Goal: Task Accomplishment & Management: Manage account settings

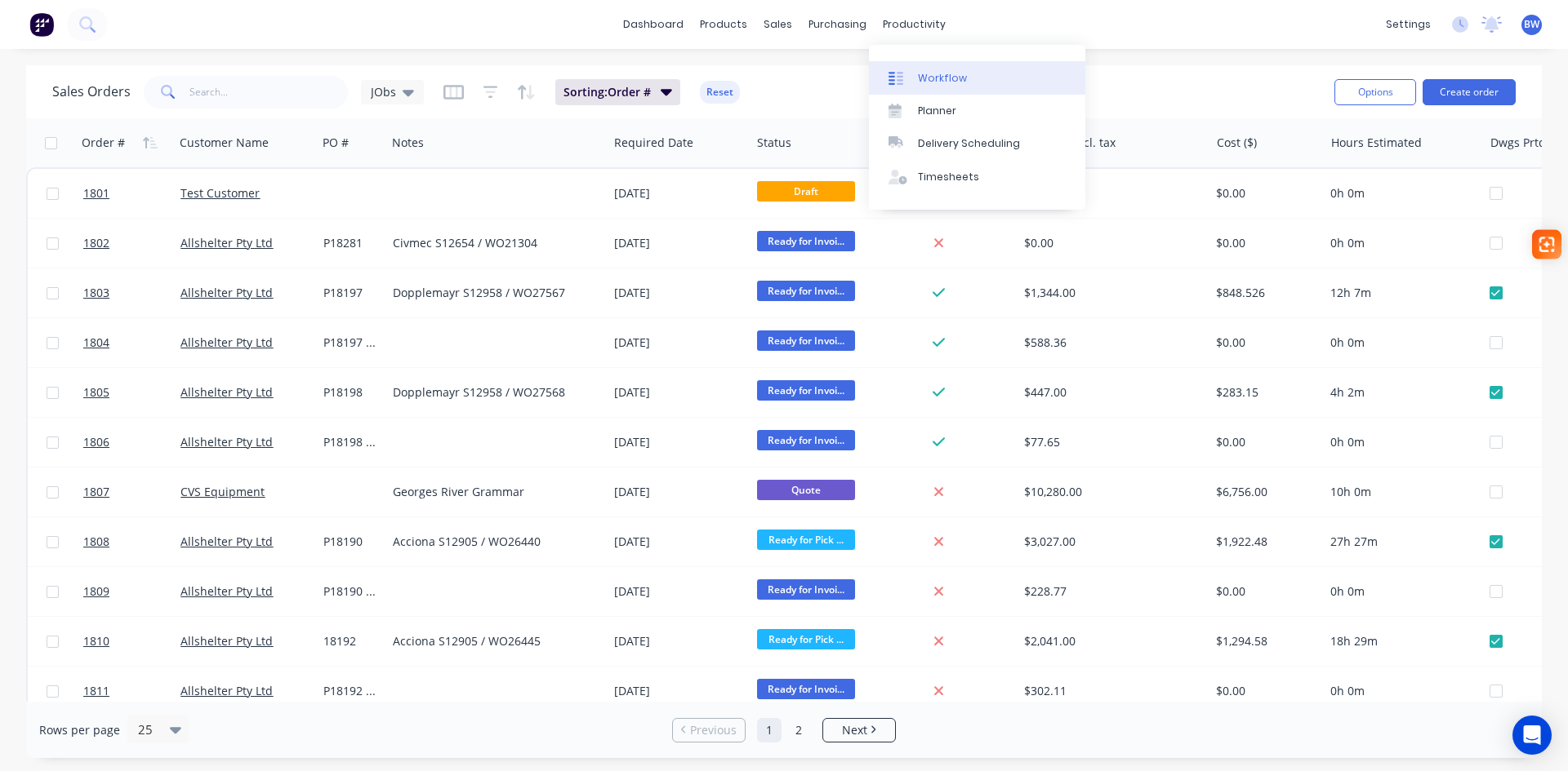
click at [949, 79] on div "Workflow" at bounding box center [942, 78] width 49 height 15
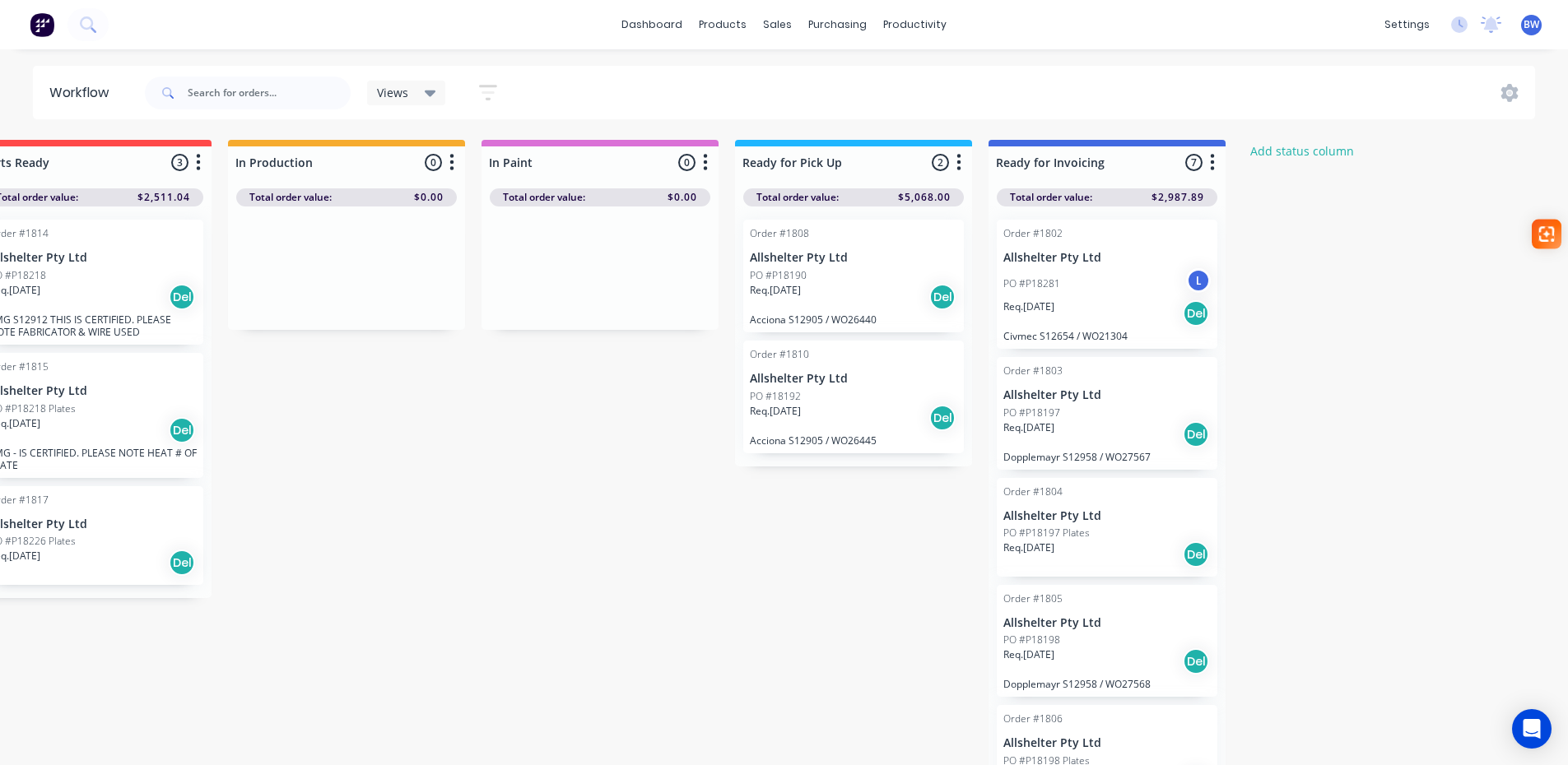
scroll to position [0, 331]
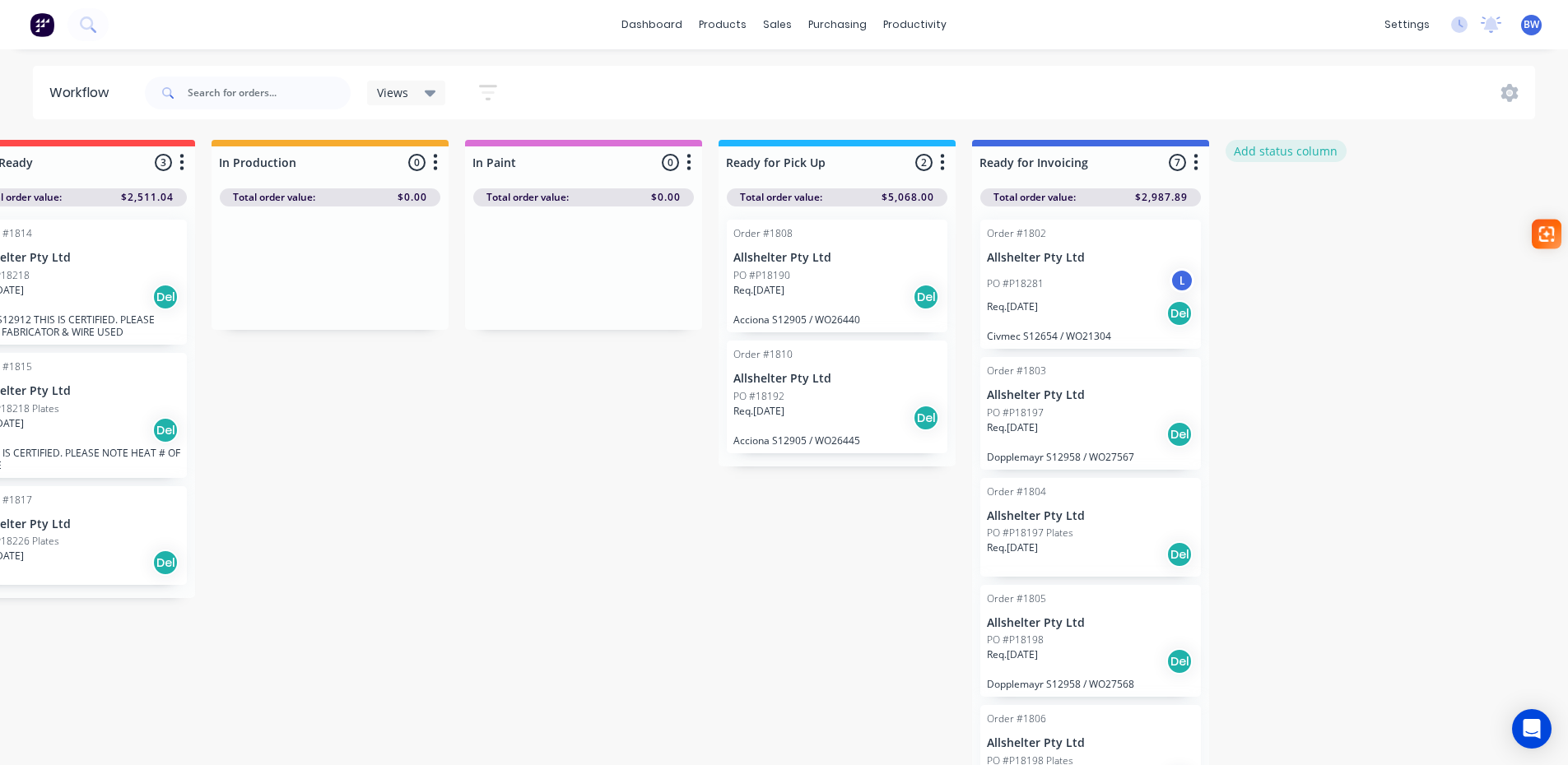
click at [1298, 149] on button "Add status column" at bounding box center [1285, 151] width 121 height 22
type input "Invoiced"
click at [1306, 212] on button "Add" at bounding box center [1280, 201] width 90 height 27
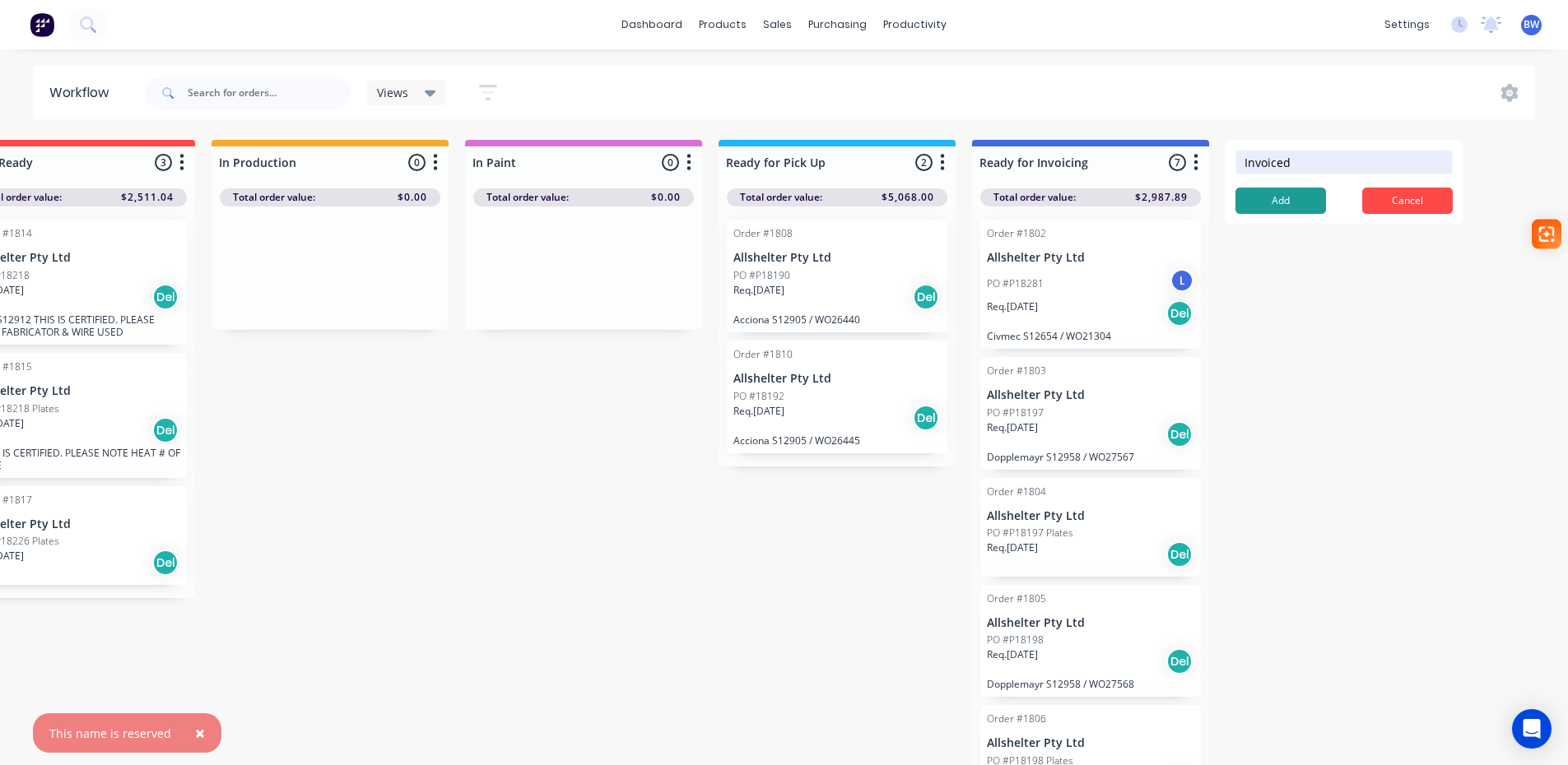
click at [1295, 202] on button "Add" at bounding box center [1280, 201] width 90 height 27
click at [196, 685] on span "×" at bounding box center [200, 681] width 10 height 23
click at [195, 734] on span "×" at bounding box center [200, 734] width 10 height 23
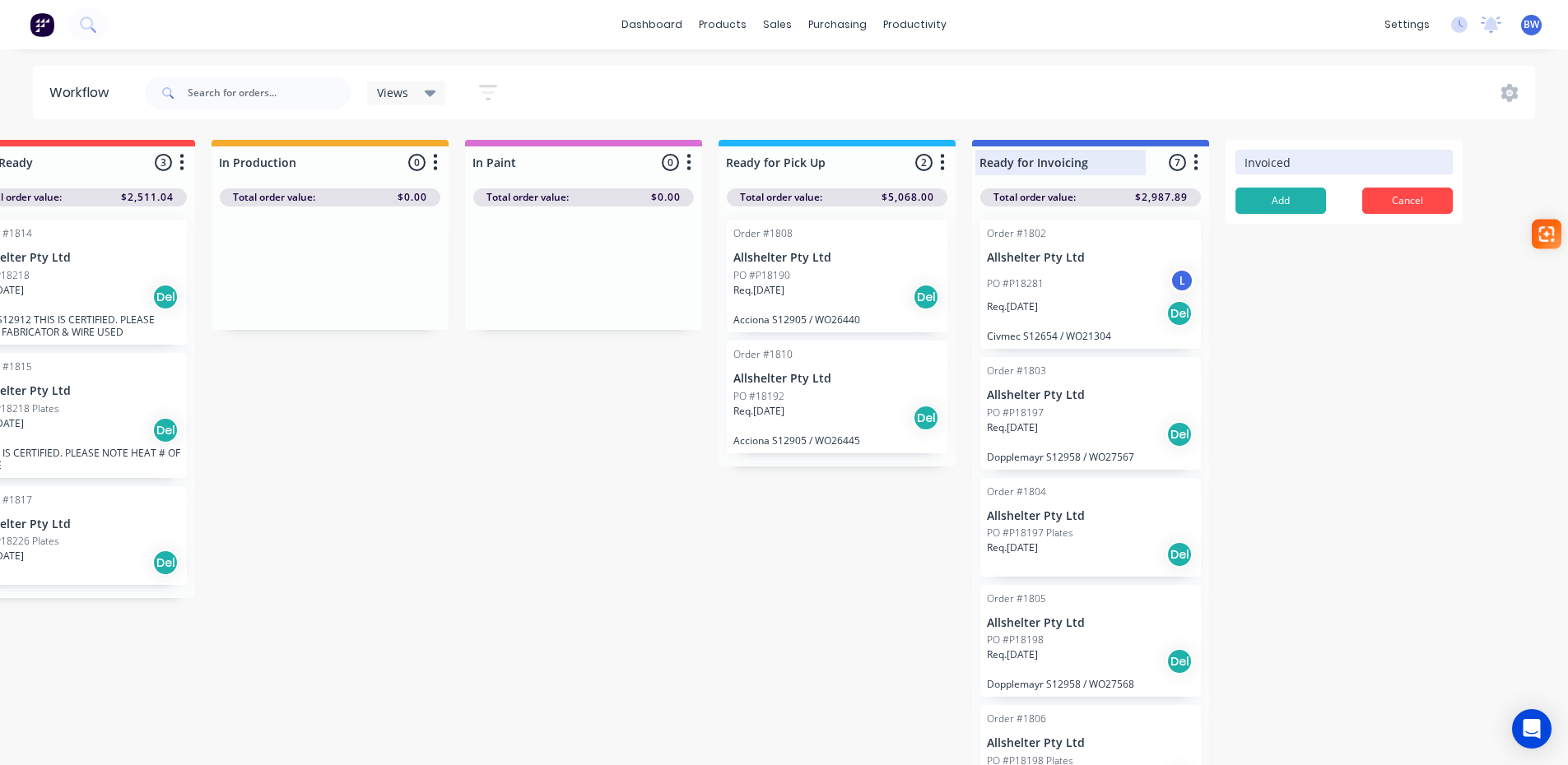
drag, startPoint x: 1309, startPoint y: 154, endPoint x: 1158, endPoint y: 166, distance: 151.5
click at [1158, 166] on div "Submitted 15 Status colour #273444 hex #273444 Save Cancel Summaries Total orde…" at bounding box center [672, 457] width 2029 height 634
type input "Ready for Invoicing"
click at [1296, 157] on input "Invoiced" at bounding box center [1344, 162] width 217 height 25
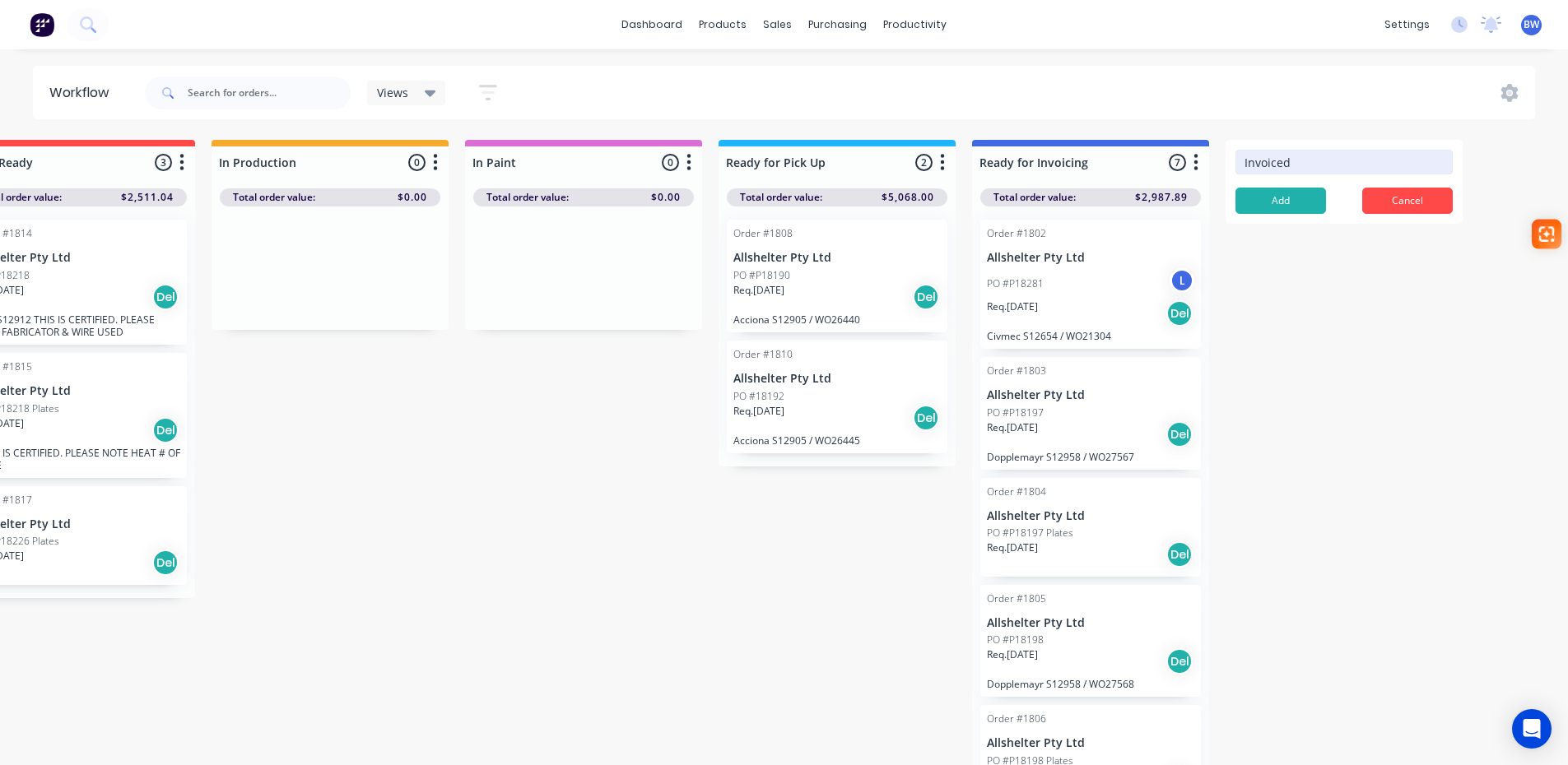
drag, startPoint x: 1297, startPoint y: 161, endPoint x: 1210, endPoint y: 167, distance: 87.2
click at [1210, 167] on div "Submitted 15 Status colour #273444 hex #273444 Save Cancel Summaries Total orde…" at bounding box center [672, 457] width 2029 height 634
type input "Completed"
click at [1269, 199] on button "Add" at bounding box center [1280, 201] width 90 height 27
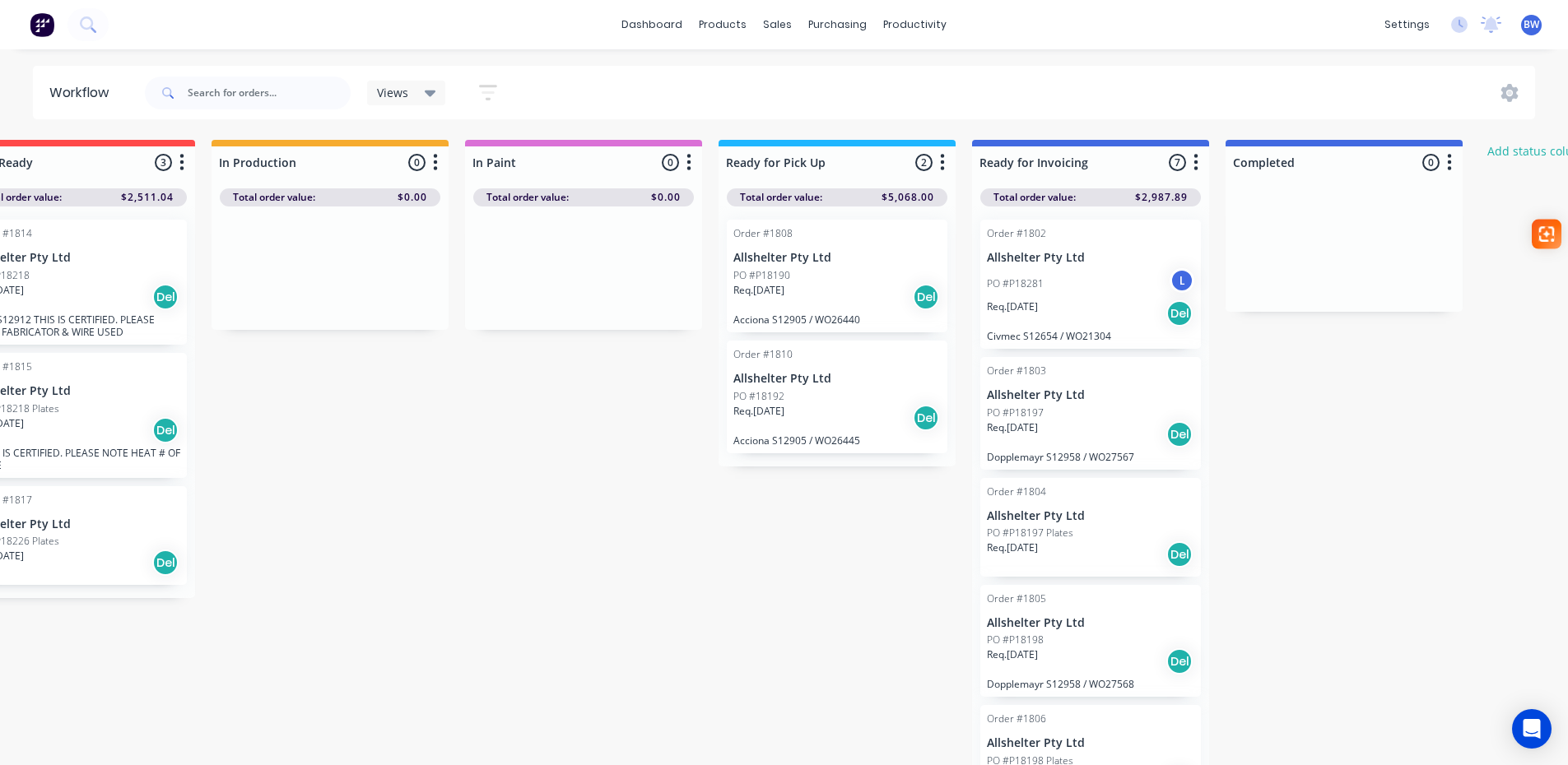
click at [1448, 163] on icon "button" at bounding box center [1450, 162] width 4 height 16
click at [1448, 186] on button "Status colour" at bounding box center [1377, 198] width 165 height 28
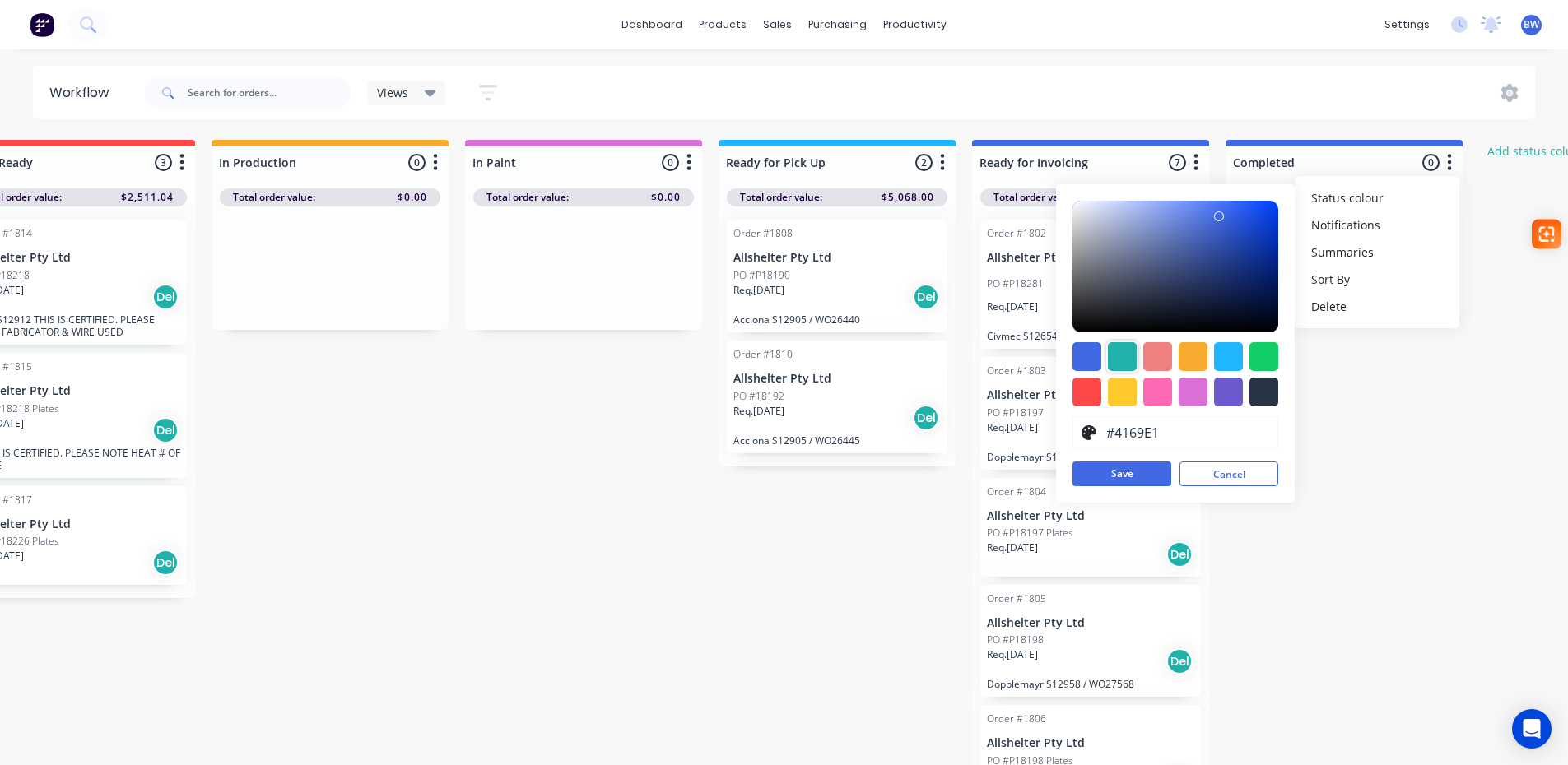
click at [1122, 353] on div at bounding box center [1122, 356] width 29 height 29
type input "#20B2AA"
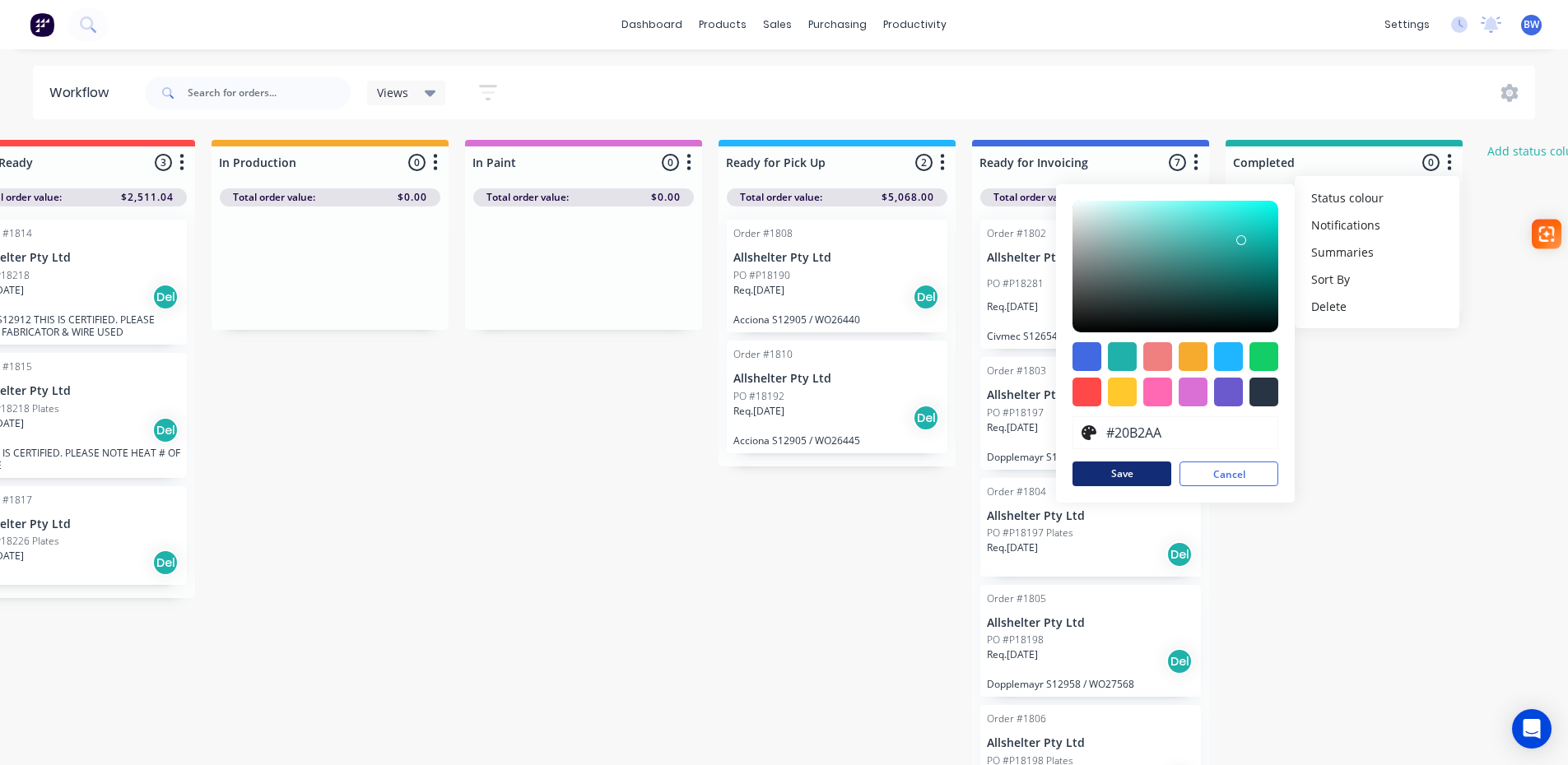
click at [1134, 485] on button "Save" at bounding box center [1122, 474] width 99 height 25
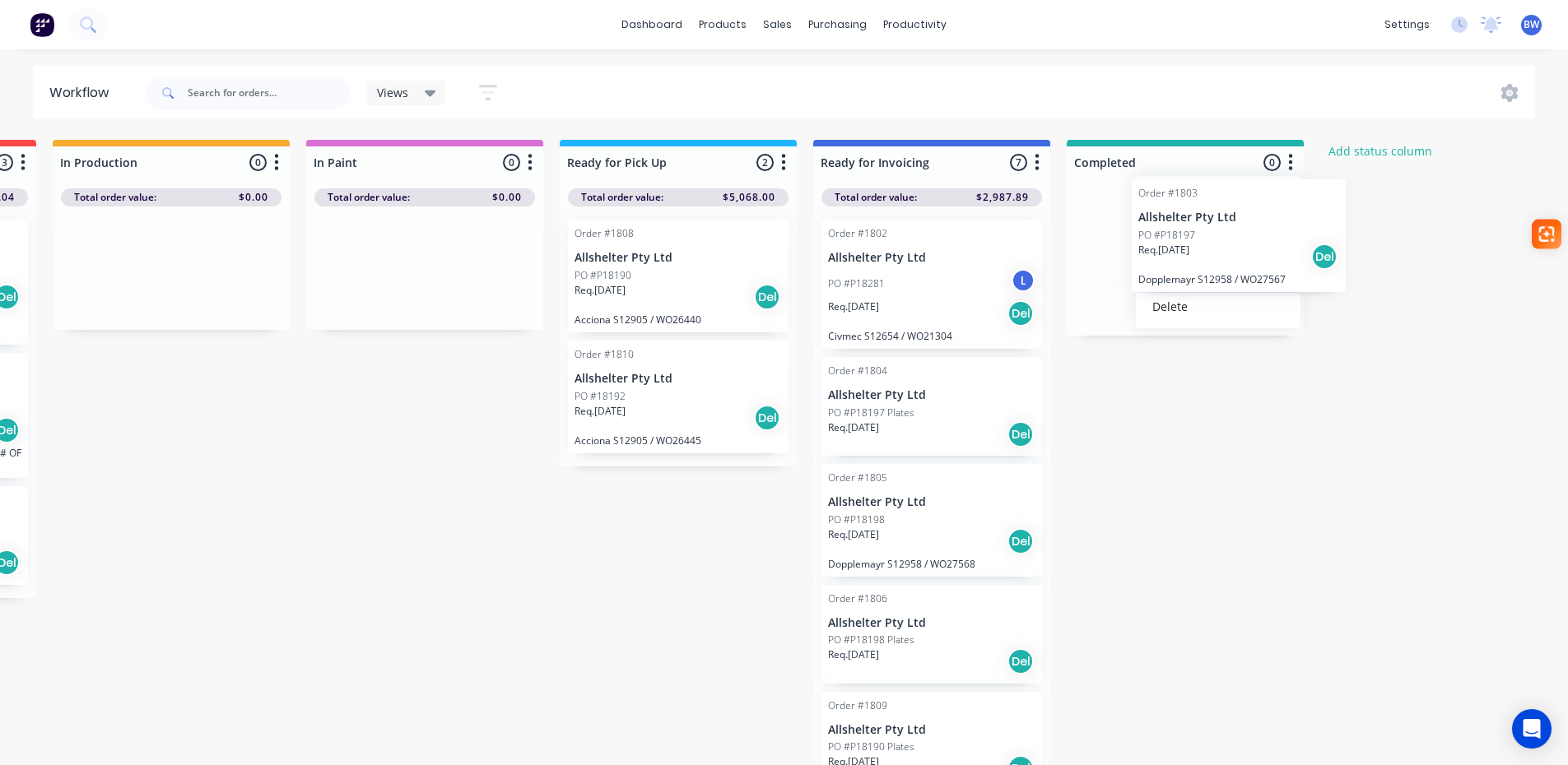
scroll to position [0, 493]
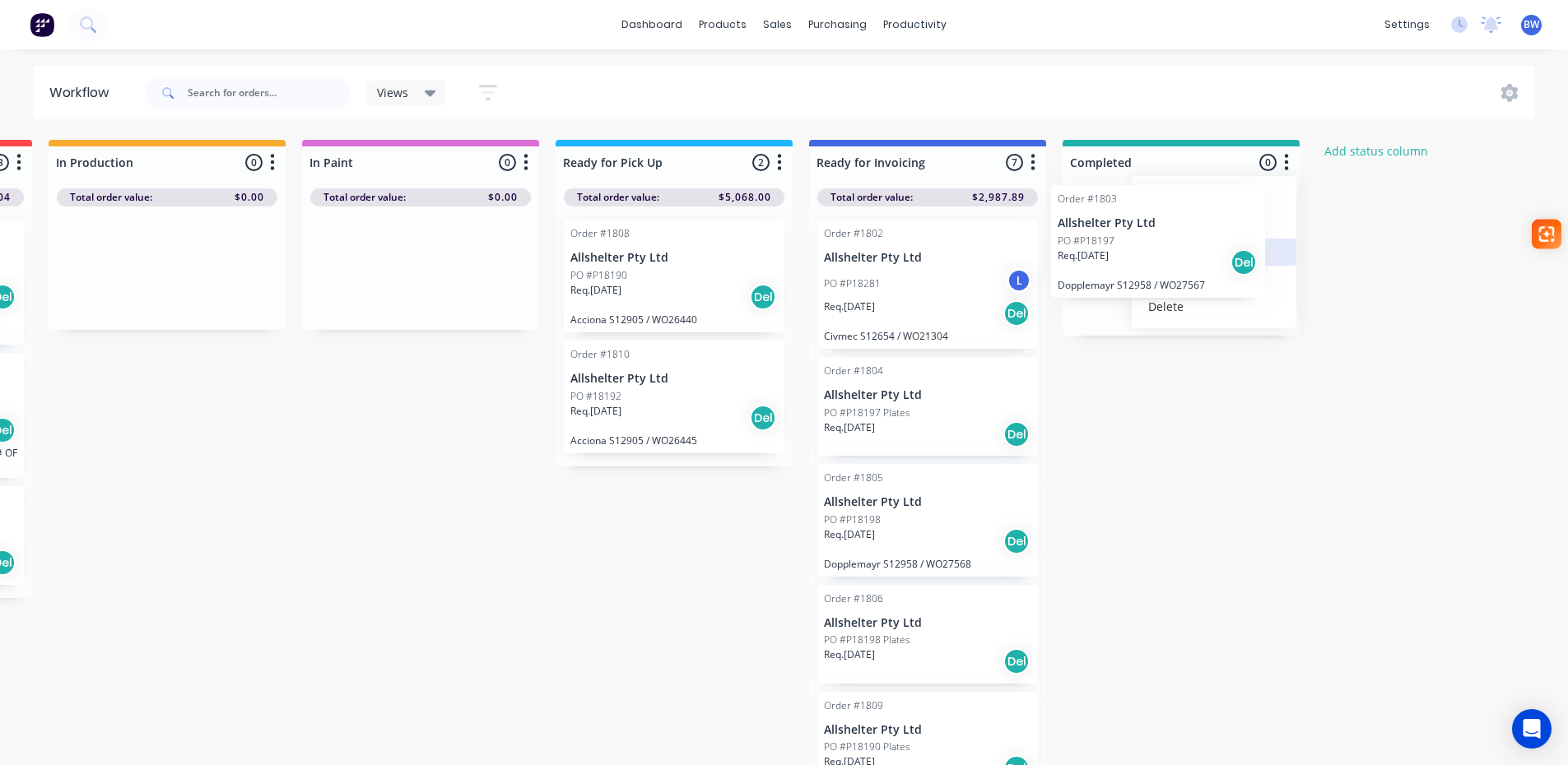
drag, startPoint x: 1076, startPoint y: 440, endPoint x: 1155, endPoint y: 265, distance: 192.0
click at [1155, 265] on div "Submitted 15 Status colour #273444 hex #273444 Save Cancel Summaries Total orde…" at bounding box center [628, 457] width 2267 height 634
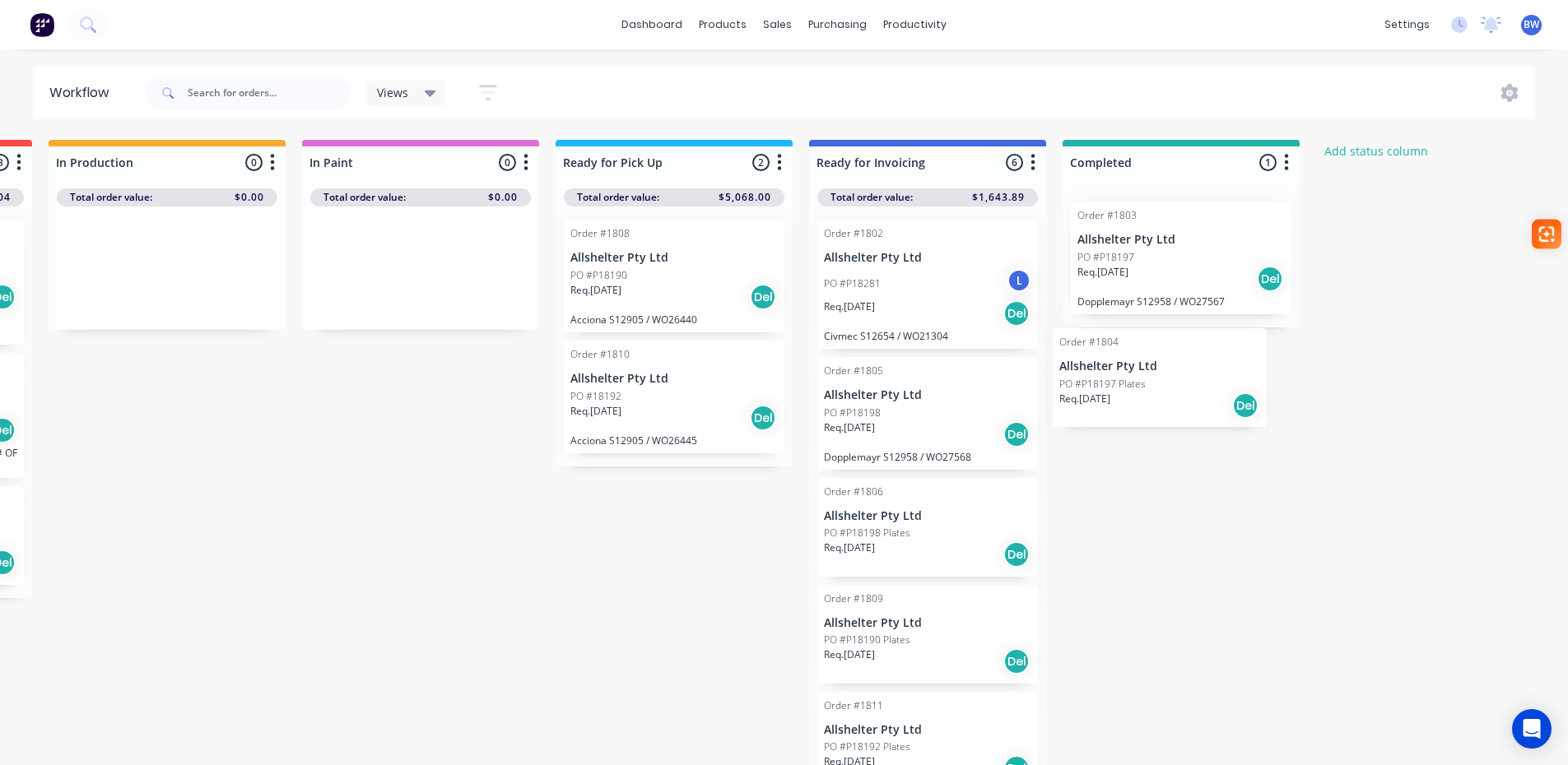
drag, startPoint x: 958, startPoint y: 394, endPoint x: 1163, endPoint y: 369, distance: 206.5
click at [1163, 369] on div "Submitted 15 Status colour #273444 hex #273444 Save Cancel Summaries Total orde…" at bounding box center [628, 457] width 2267 height 634
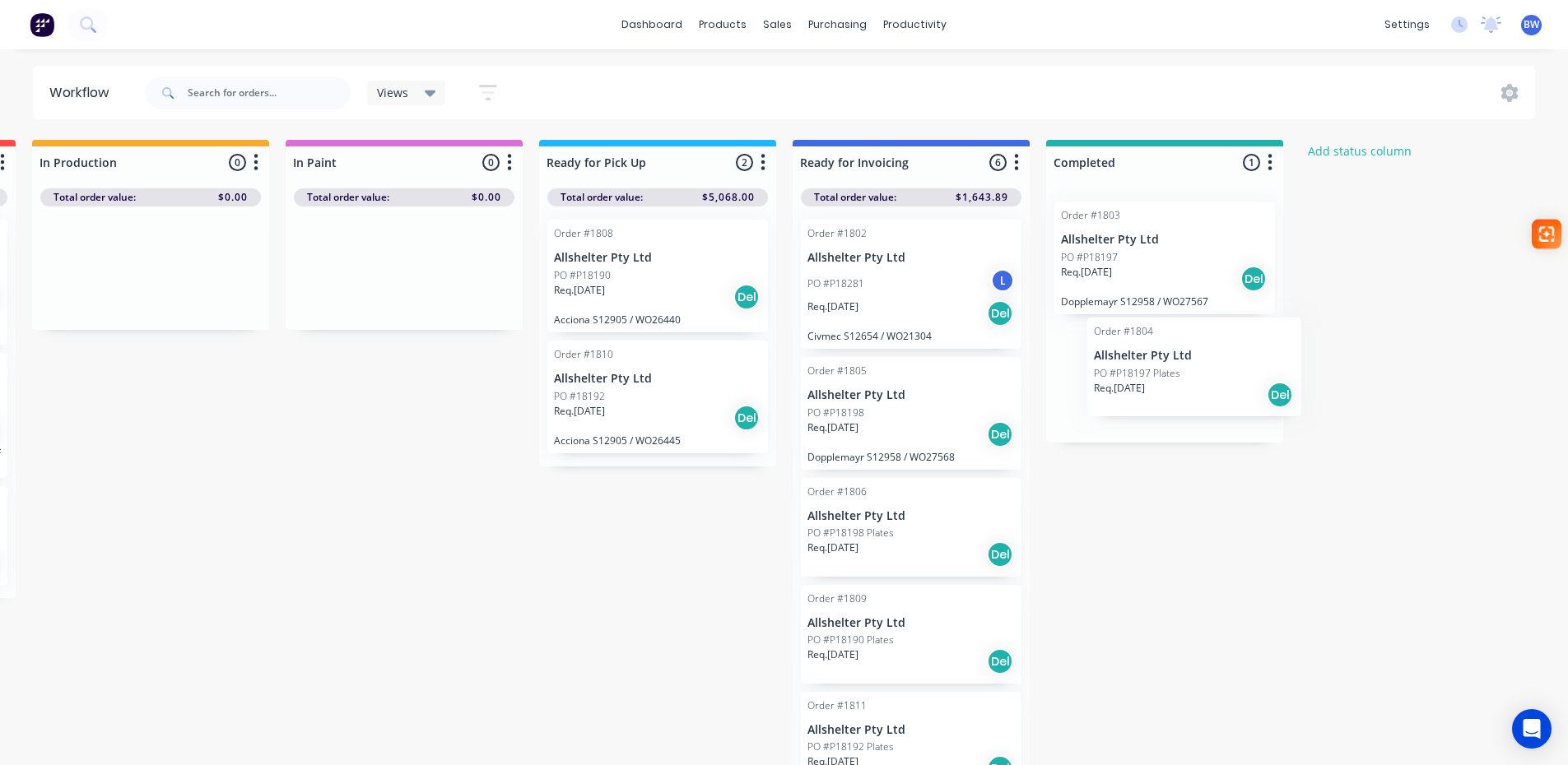
scroll to position [0, 514]
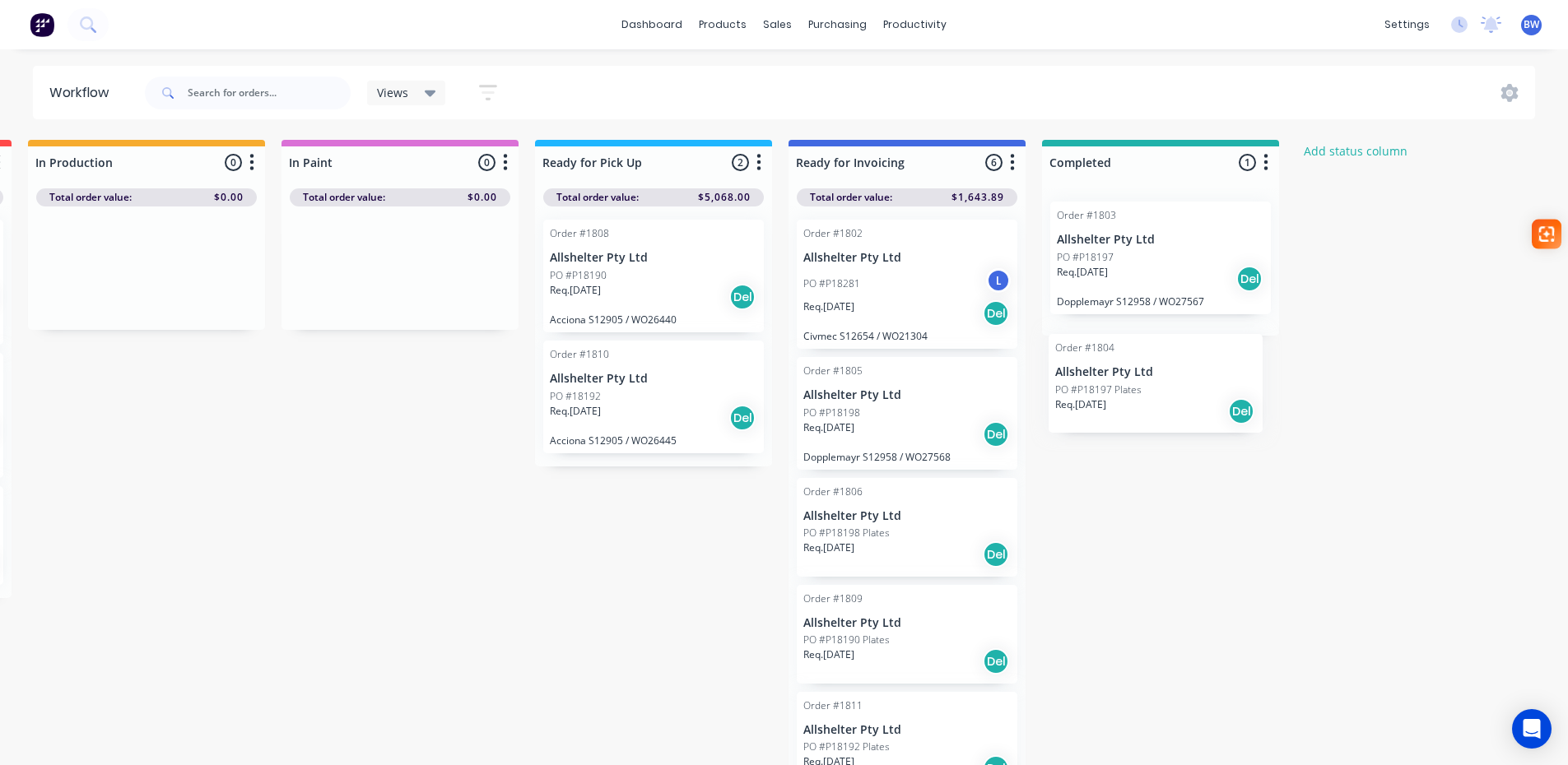
drag, startPoint x: 1037, startPoint y: 379, endPoint x: 1165, endPoint y: 364, distance: 128.9
click at [1164, 367] on div "Submitted 15 Status colour #273444 hex #273444 Save Cancel Summaries Total orde…" at bounding box center [607, 457] width 2267 height 634
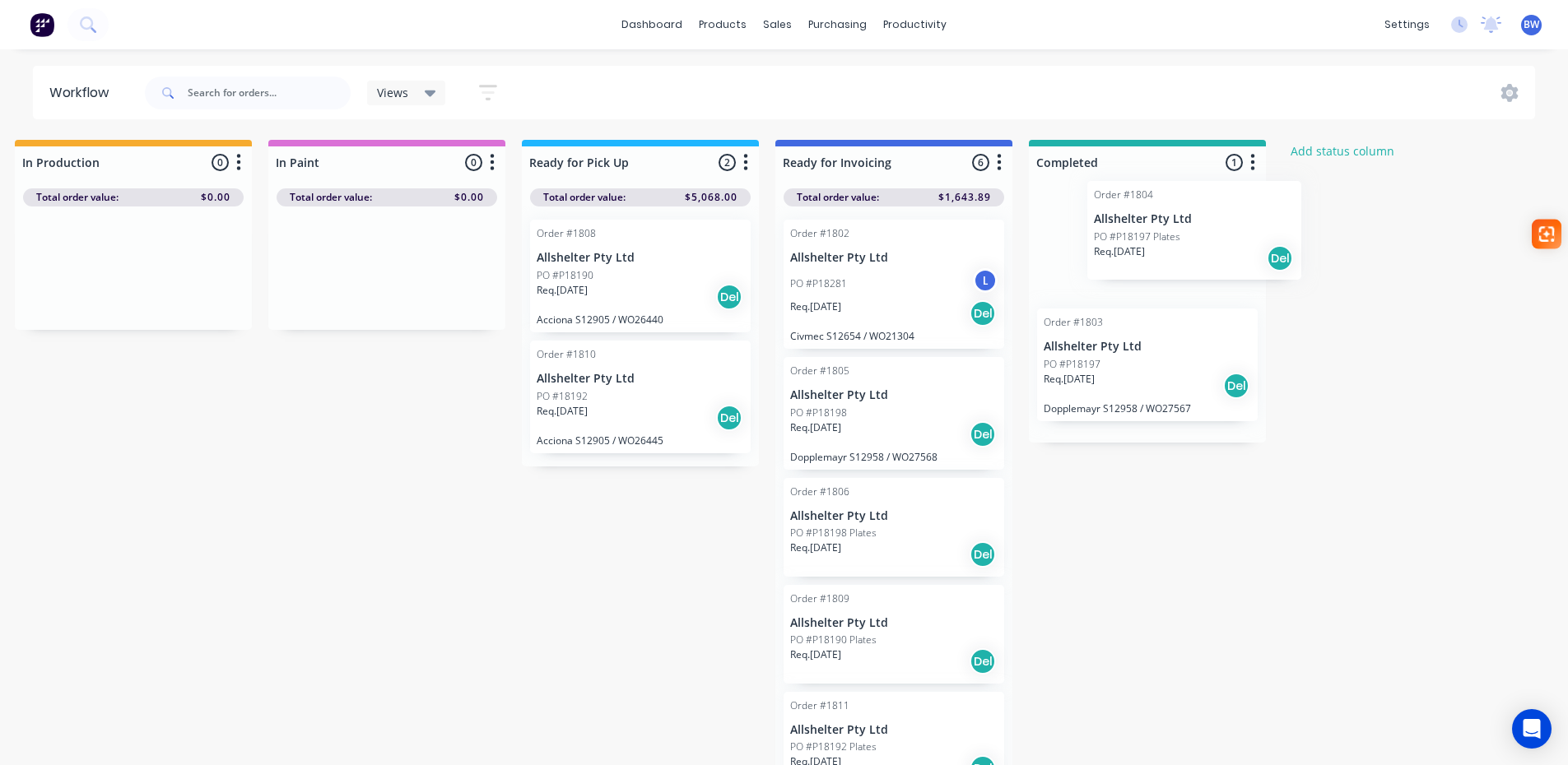
scroll to position [0, 533]
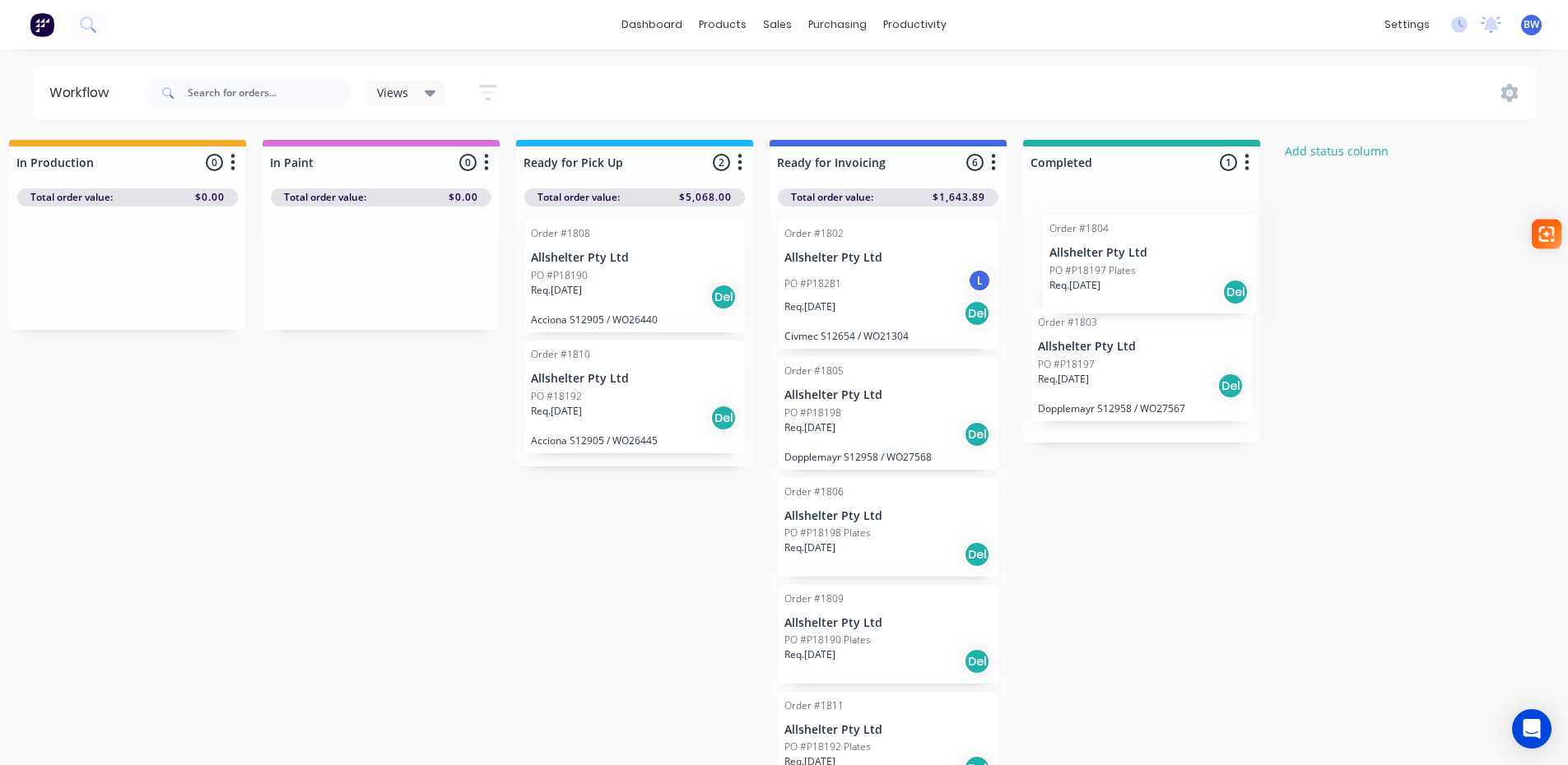
drag, startPoint x: 881, startPoint y: 386, endPoint x: 1137, endPoint y: 243, distance: 293.2
click at [1138, 242] on div "Submitted 15 Status colour #273444 hex #273444 Save Cancel Summaries Total orde…" at bounding box center [588, 457] width 2267 height 634
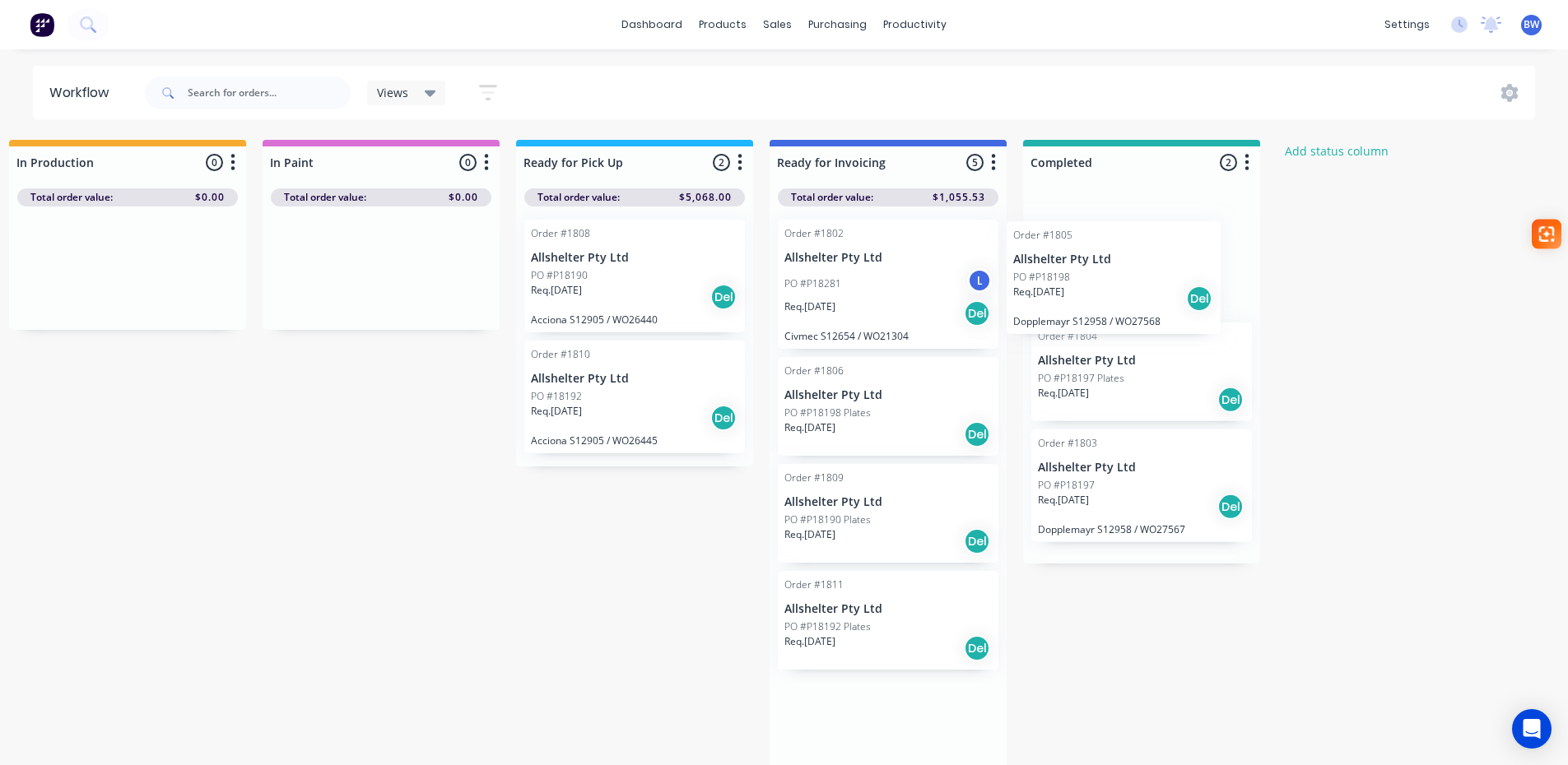
drag, startPoint x: 856, startPoint y: 414, endPoint x: 1090, endPoint y: 276, distance: 271.7
click at [1090, 276] on div "Submitted 15 Status colour #273444 hex #273444 Save Cancel Summaries Total orde…" at bounding box center [588, 457] width 2267 height 634
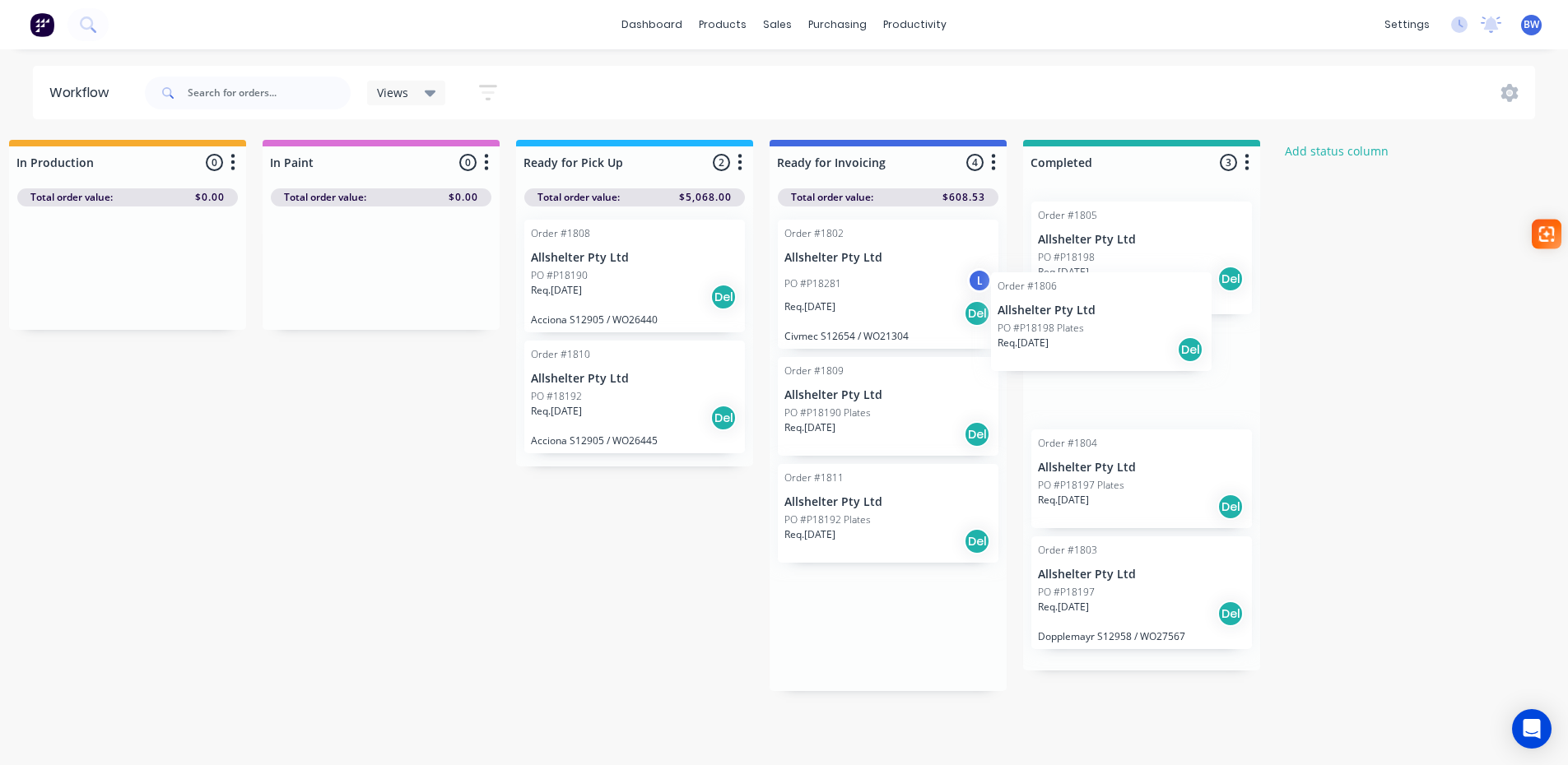
drag, startPoint x: 897, startPoint y: 404, endPoint x: 1096, endPoint y: 325, distance: 214.1
click at [1096, 325] on div "Submitted 15 Status colour #273444 hex #273444 Save Cancel Summaries Total orde…" at bounding box center [588, 454] width 2267 height 629
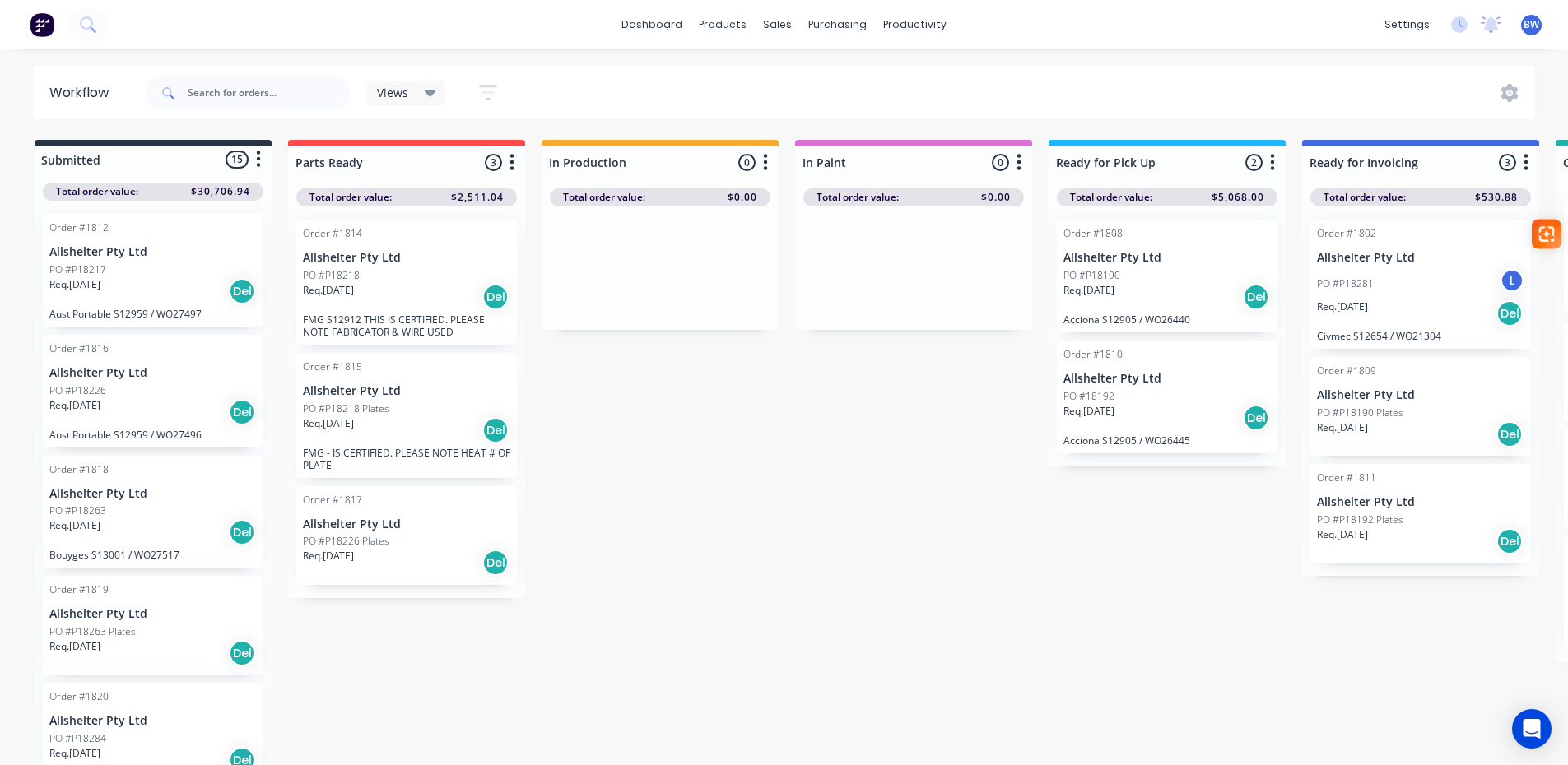
scroll to position [0, 0]
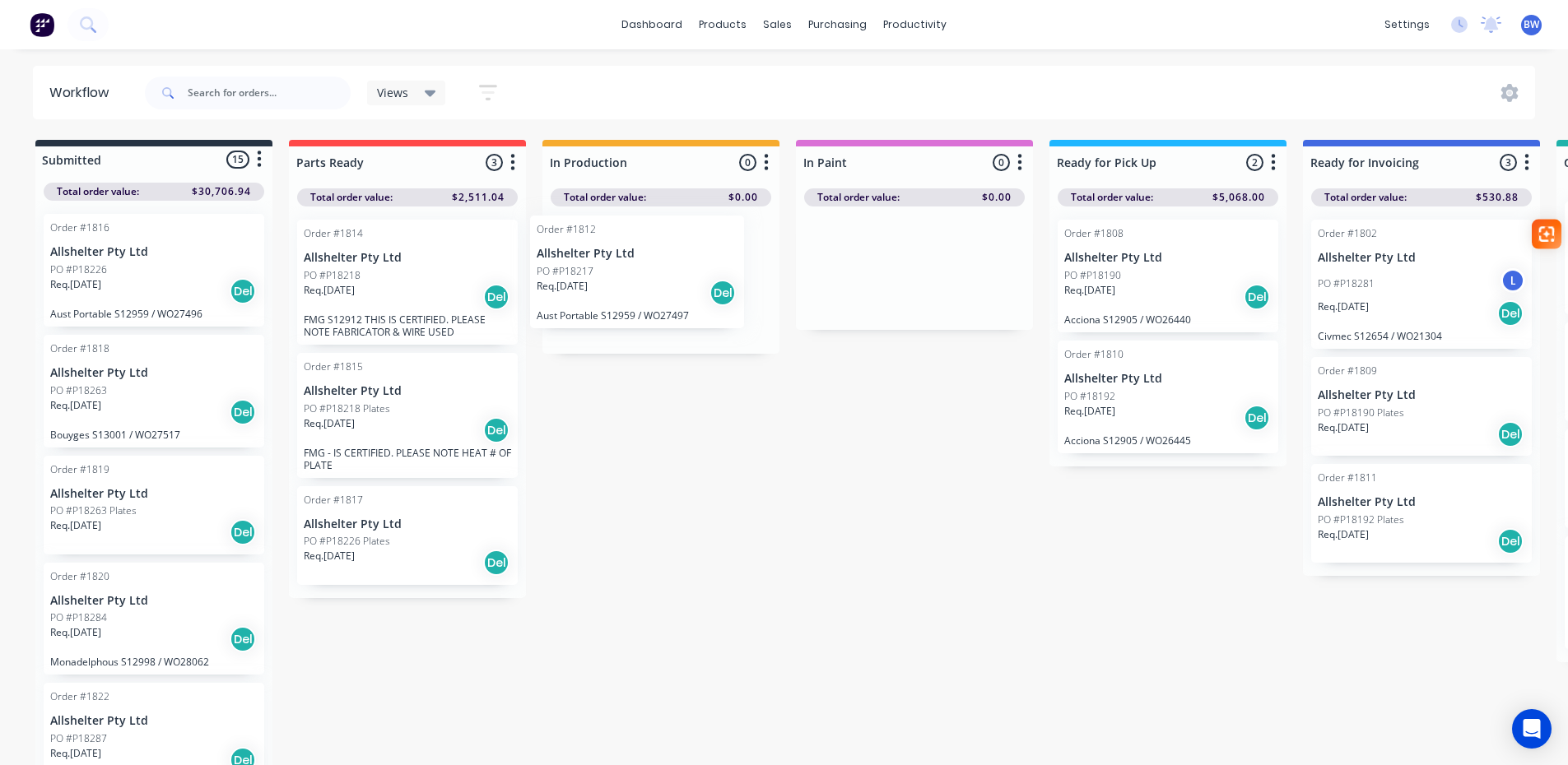
drag, startPoint x: 117, startPoint y: 263, endPoint x: 612, endPoint y: 265, distance: 495.0
click at [612, 265] on div "Submitted 15 Status colour #273444 hex #273444 Save Cancel Summaries Total orde…" at bounding box center [1121, 454] width 2267 height 629
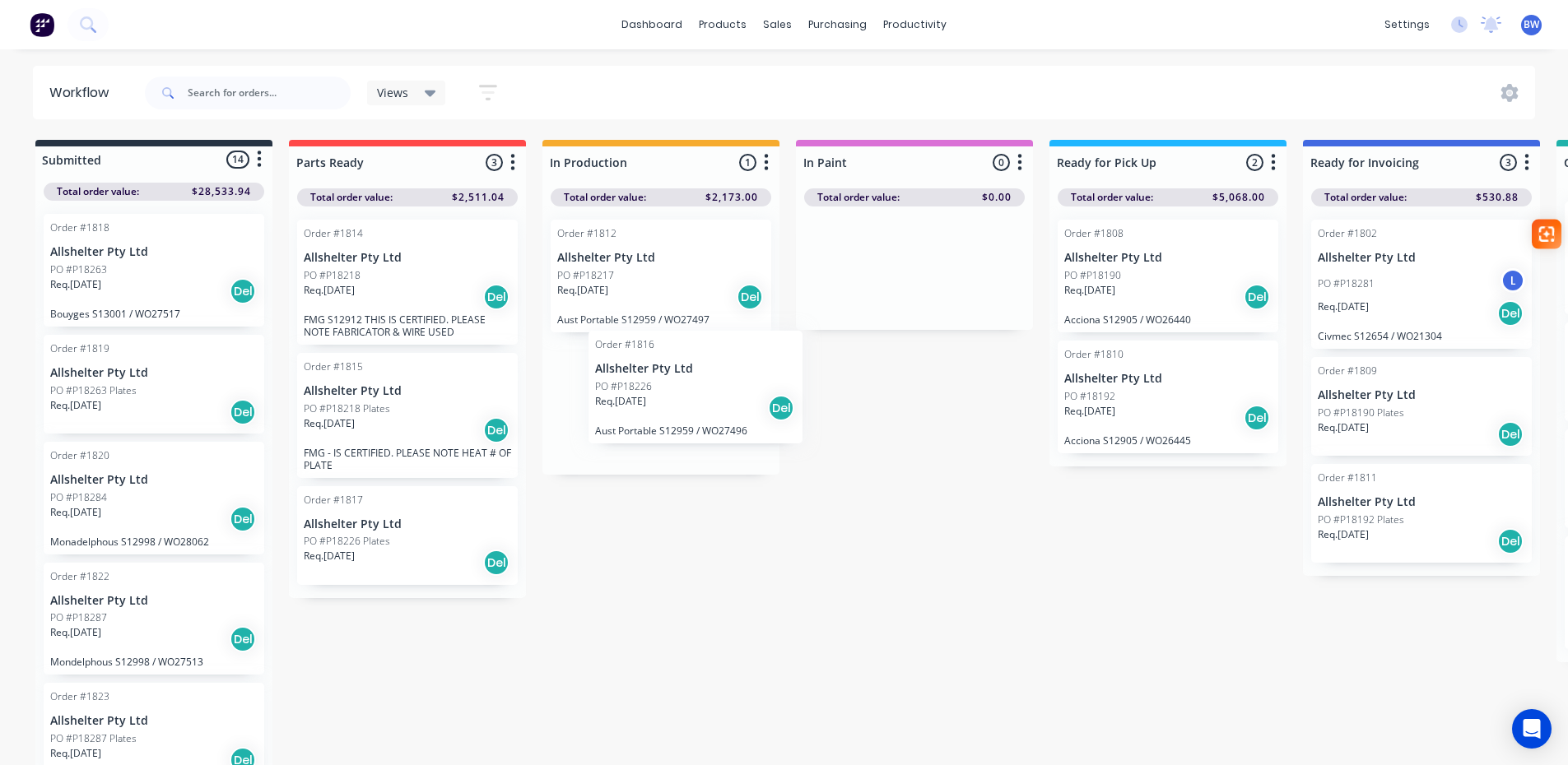
drag, startPoint x: 106, startPoint y: 263, endPoint x: 656, endPoint y: 380, distance: 562.3
click at [656, 380] on div "Submitted 14 Status colour #273444 hex #273444 Save Cancel Summaries Total orde…" at bounding box center [1121, 454] width 2267 height 629
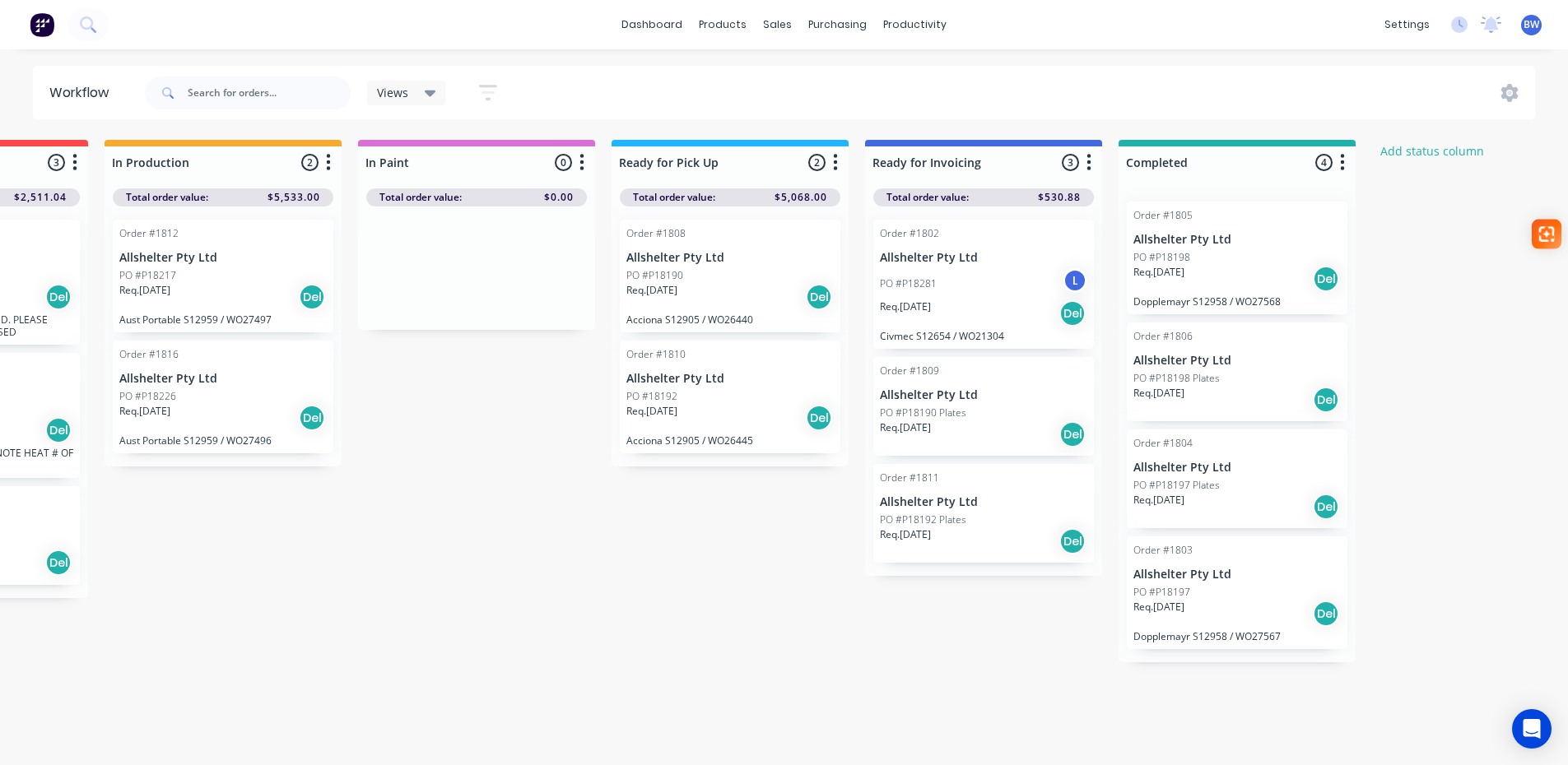
scroll to position [0, 441]
click at [1337, 171] on icon "button" at bounding box center [1338, 163] width 5 height 21
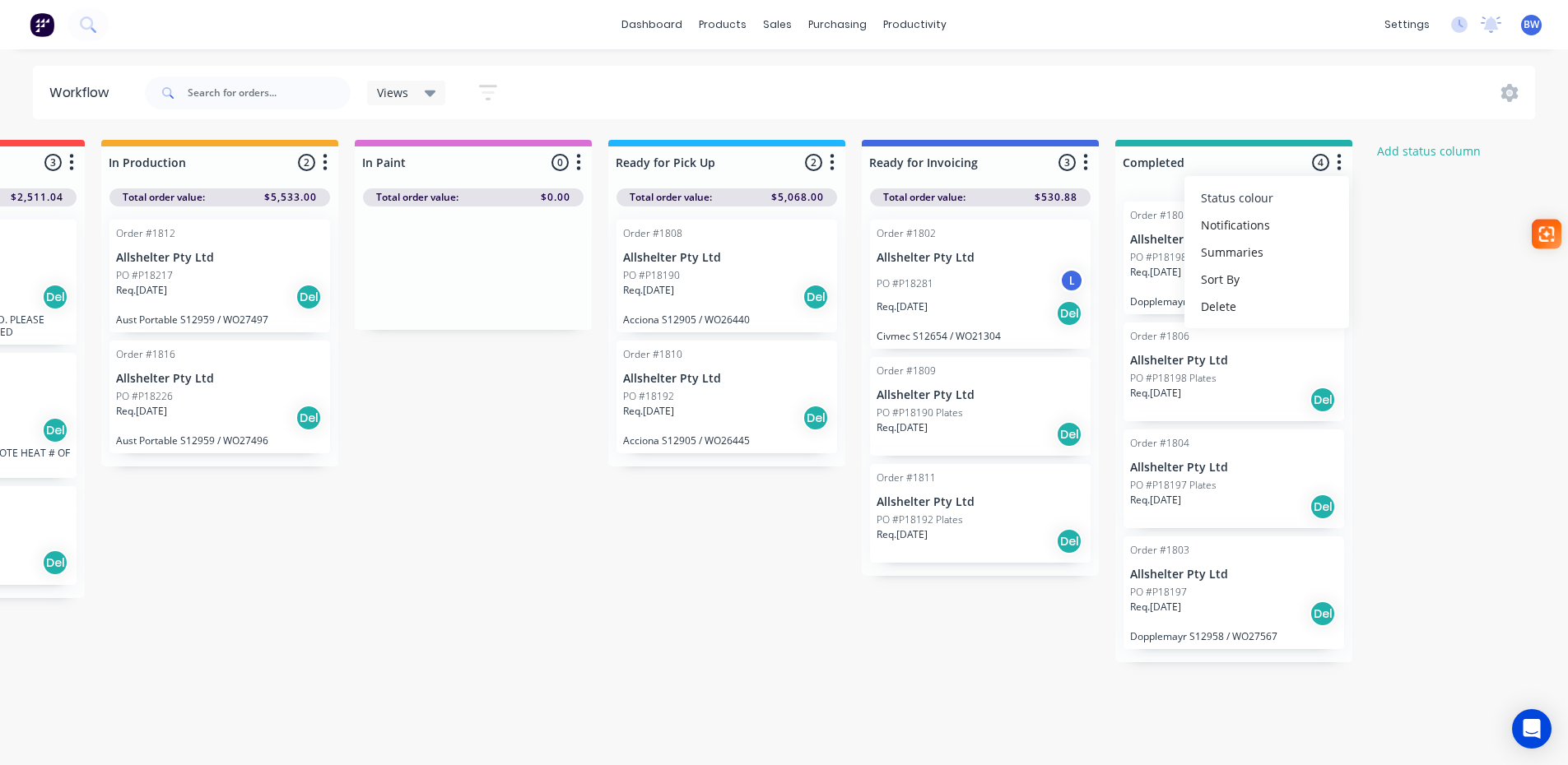
click at [1327, 191] on button "Status colour" at bounding box center [1266, 198] width 165 height 28
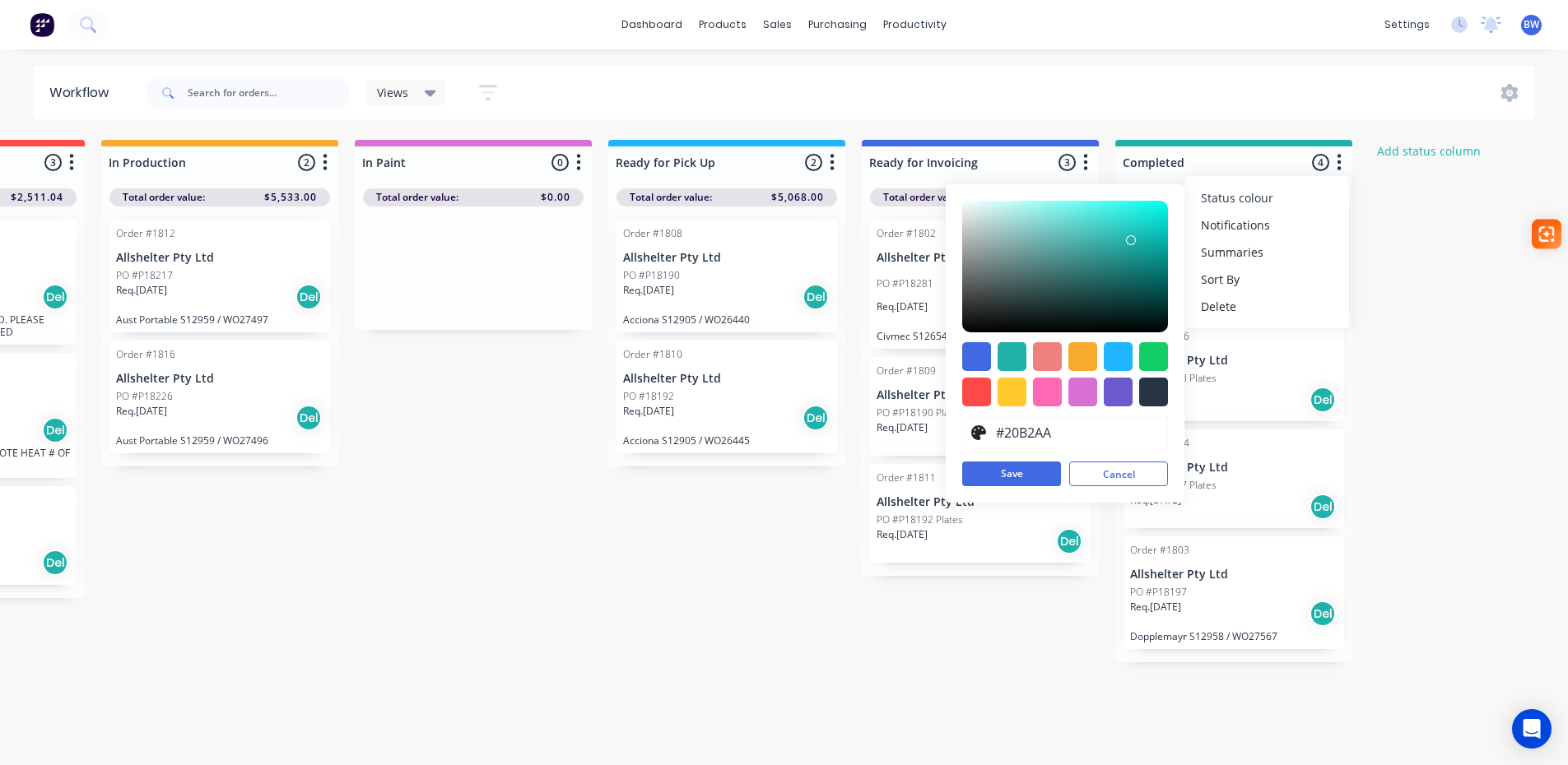
click at [1327, 191] on button "Status colour" at bounding box center [1266, 198] width 165 height 28
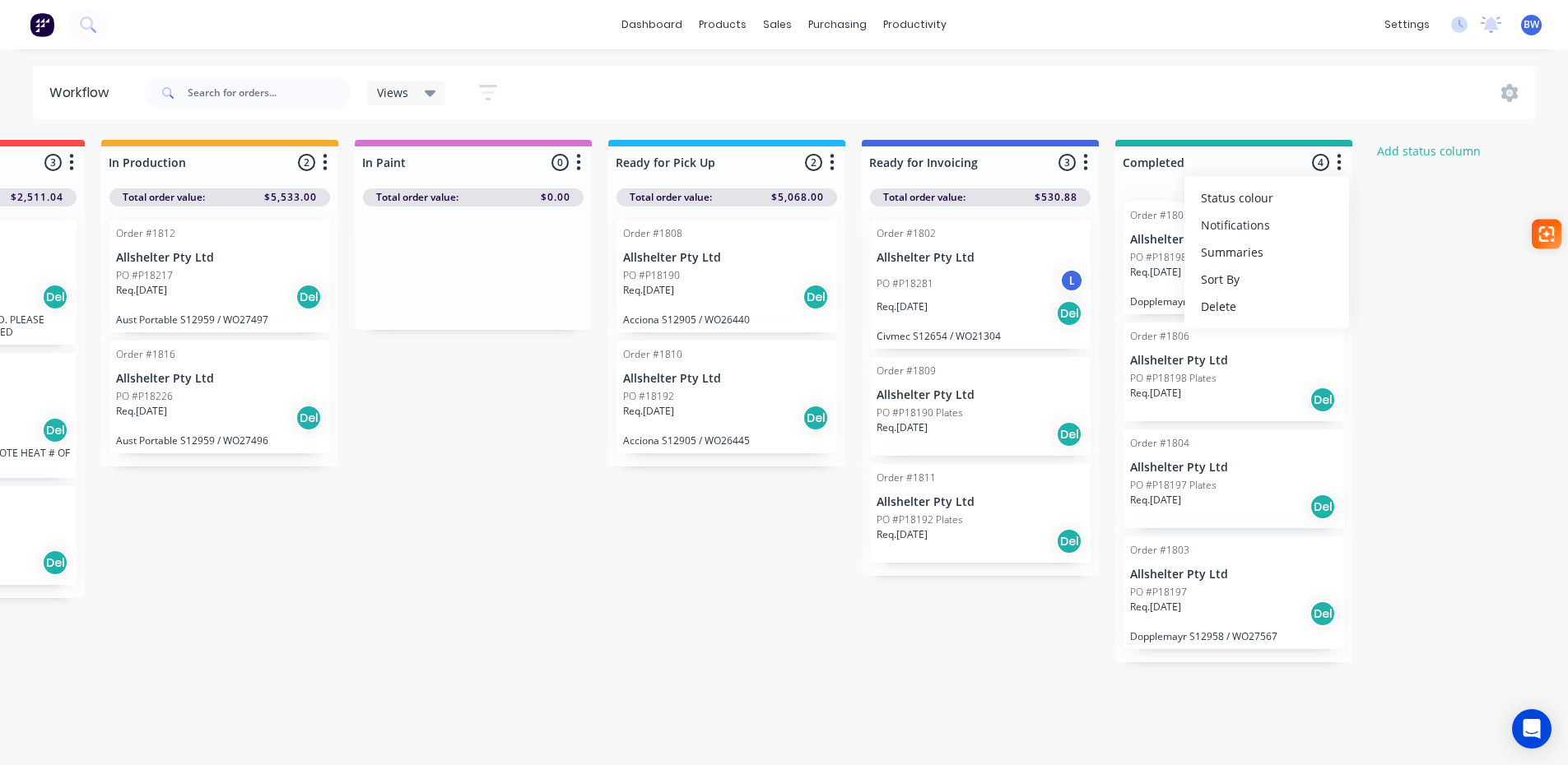
click at [1322, 225] on button "Notifications" at bounding box center [1266, 225] width 165 height 28
click at [1319, 254] on button "Summaries" at bounding box center [1266, 252] width 165 height 28
click at [1408, 279] on label at bounding box center [1408, 279] width 0 height 0
click at [1376, 288] on input "checkbox" at bounding box center [1377, 287] width 13 height 15
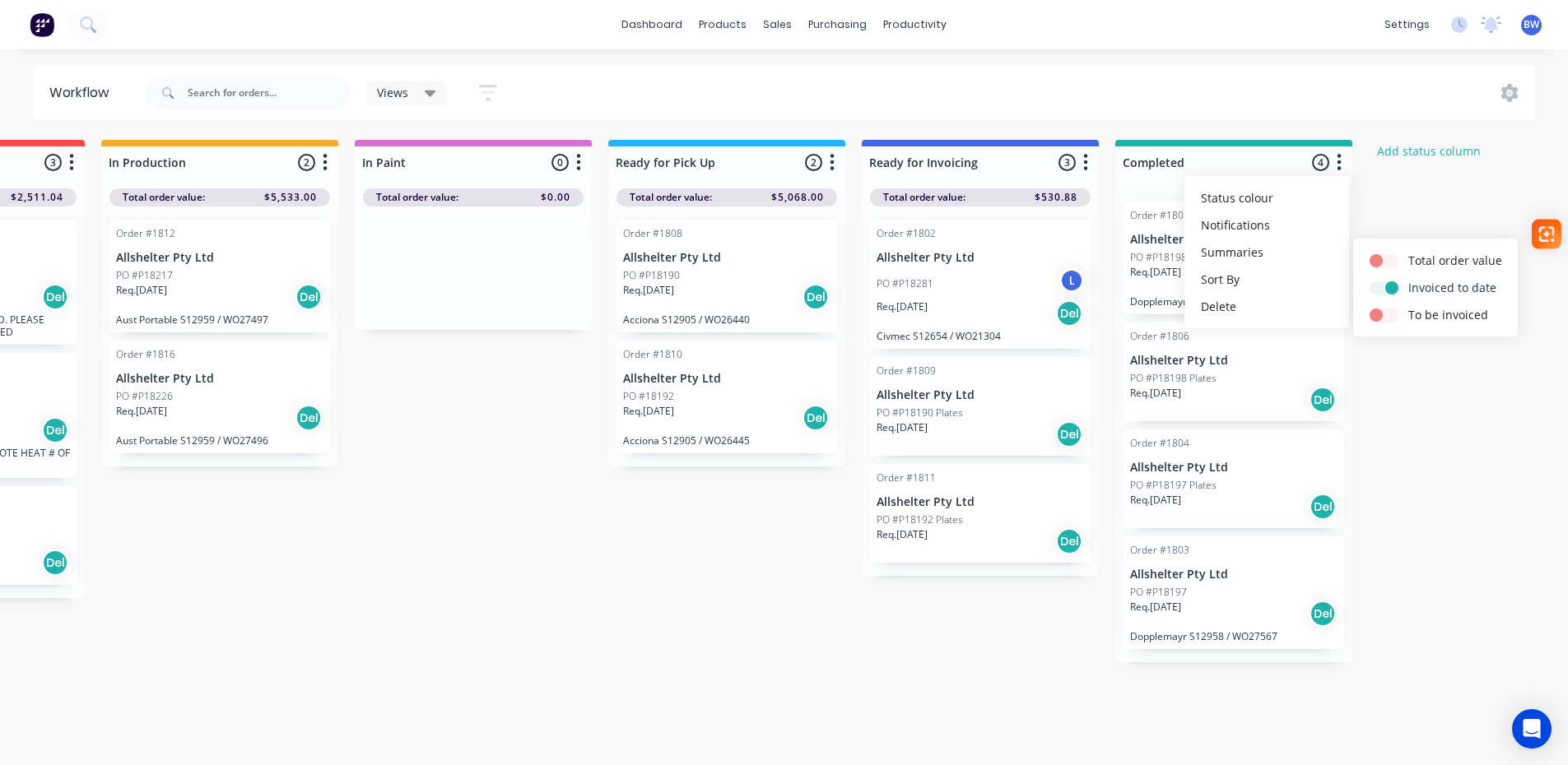
checkbox input "true"
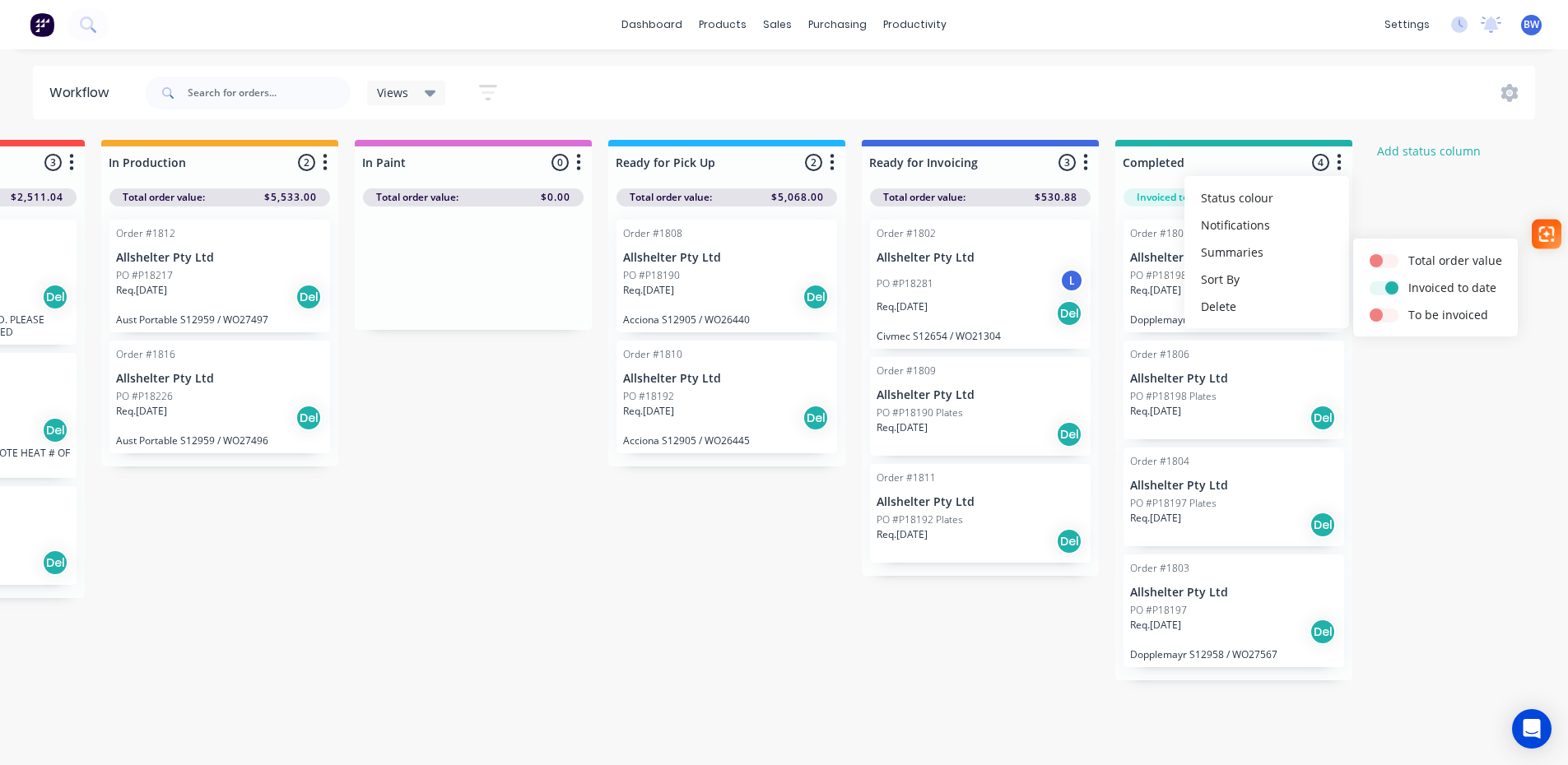
click at [1423, 434] on div "Submitted 13 Status colour #273444 hex #273444 Save Cancel Summaries Total orde…" at bounding box center [680, 454] width 2267 height 629
